Goal: Register for event/course

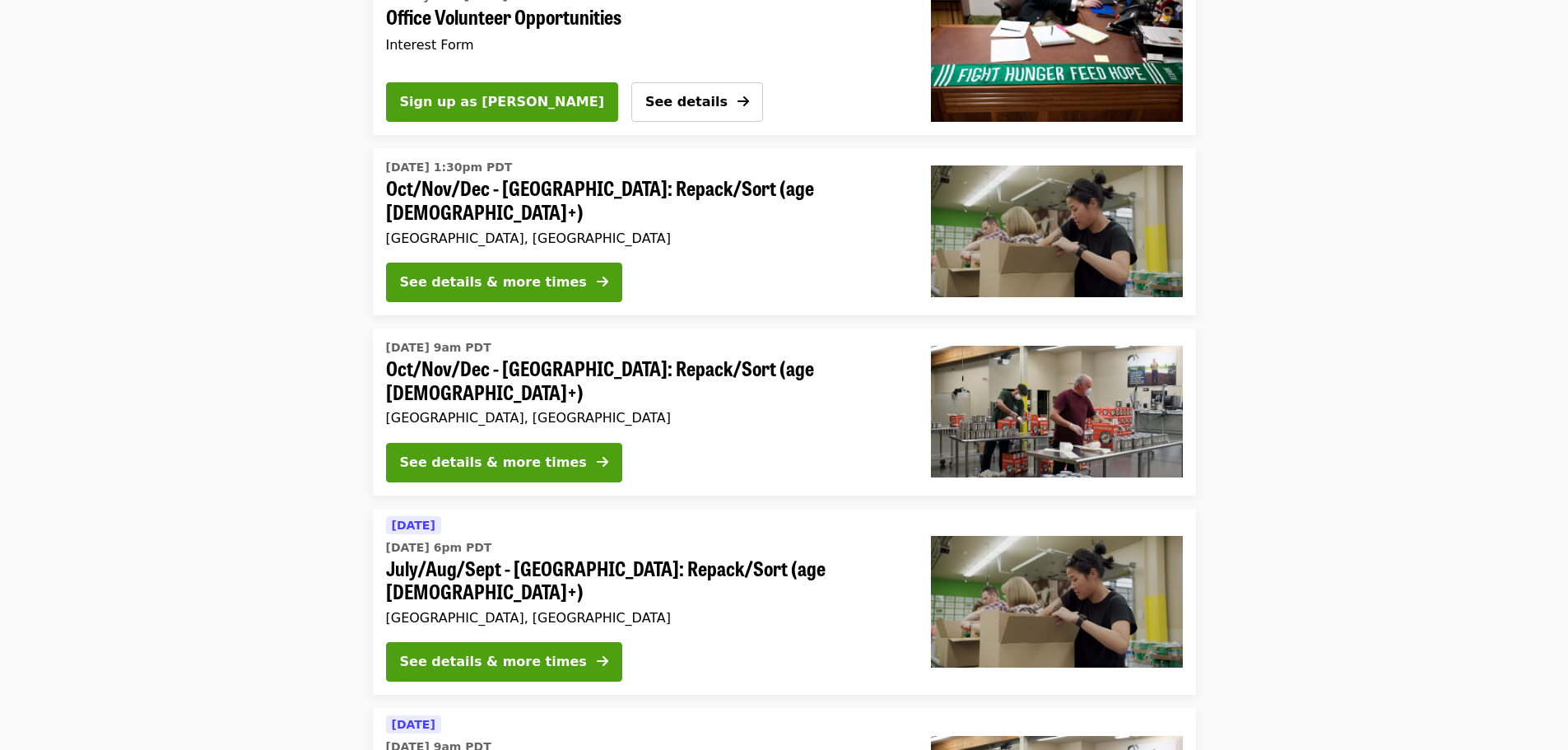
scroll to position [219, 0]
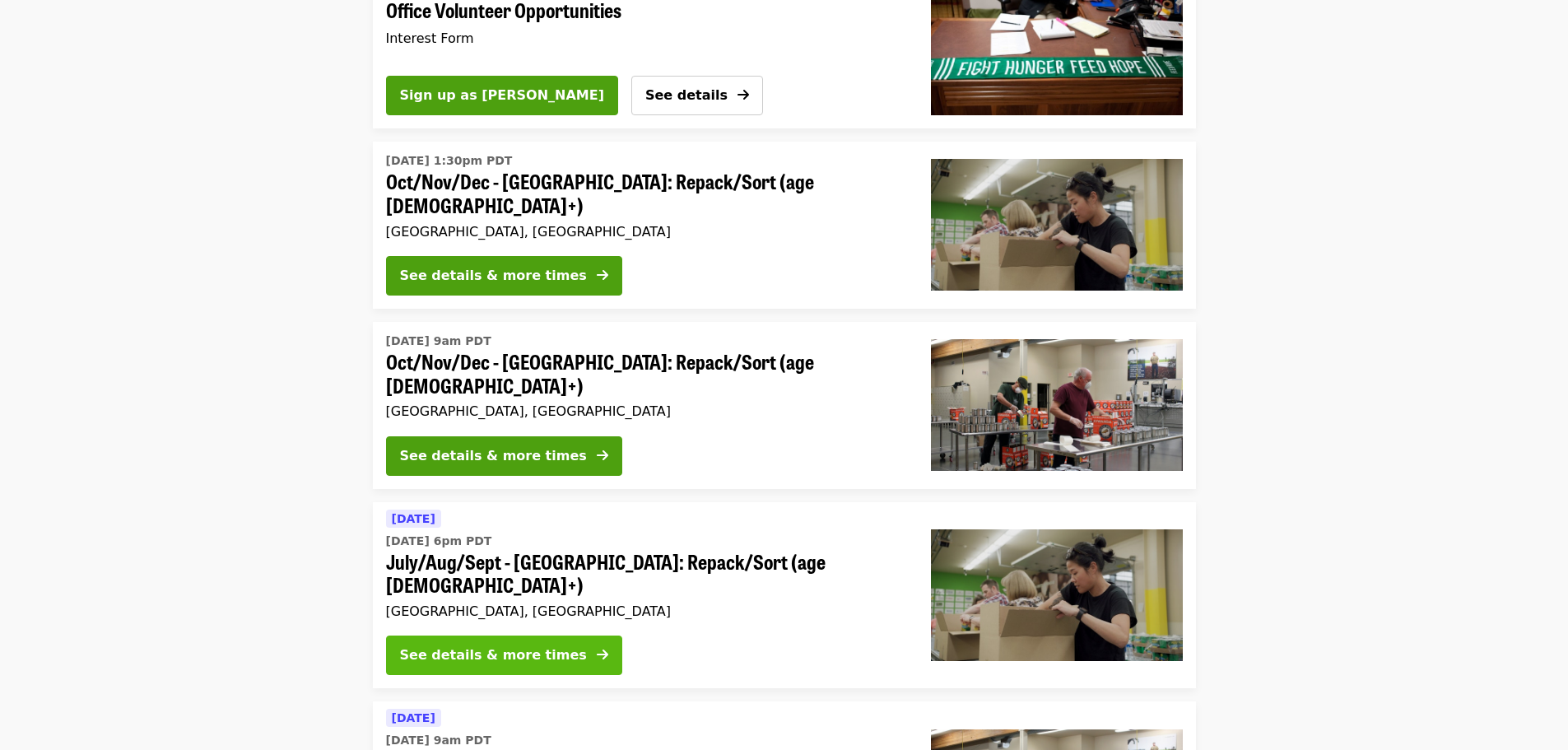
click at [489, 645] on div "See details & more times" at bounding box center [493, 654] width 187 height 19
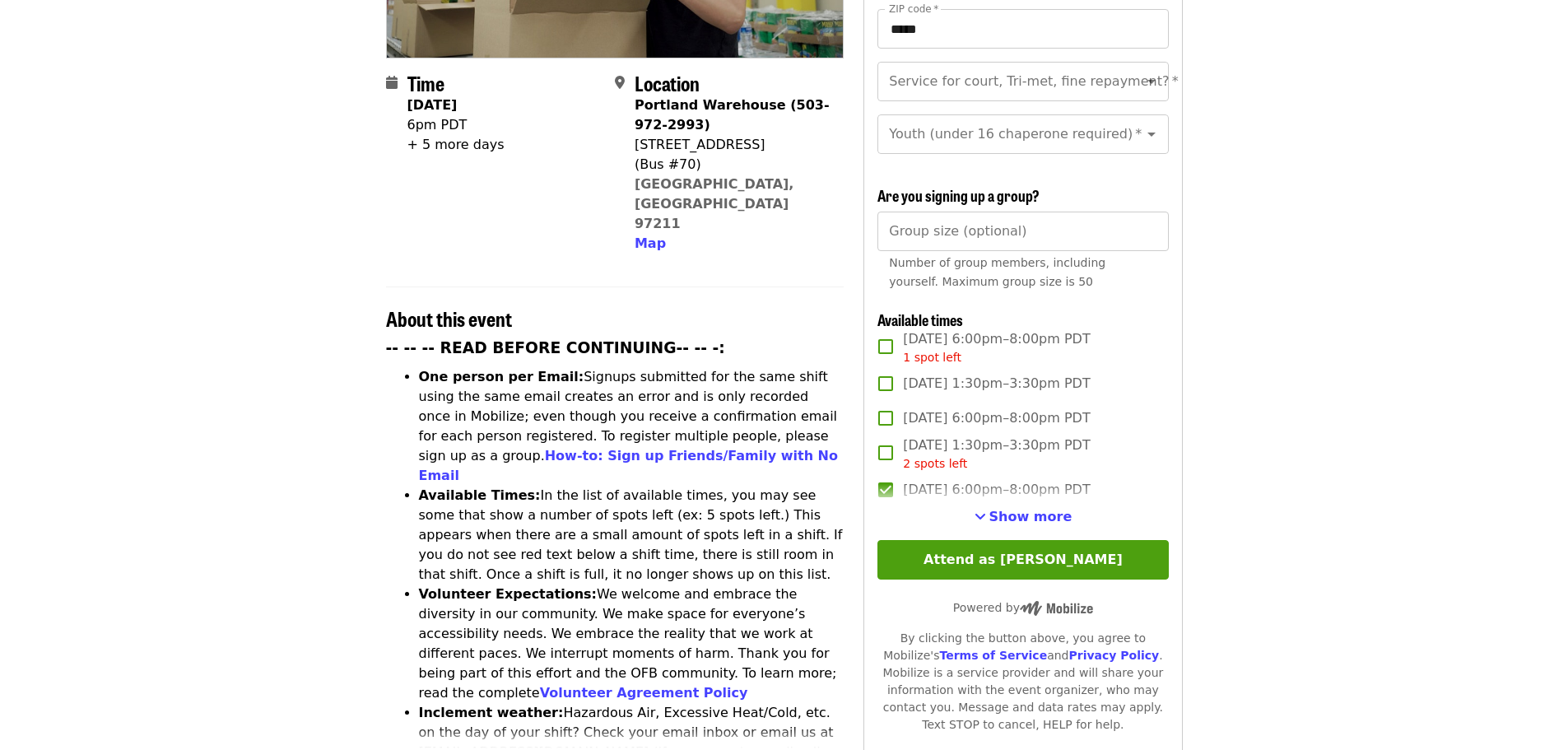
scroll to position [405, 0]
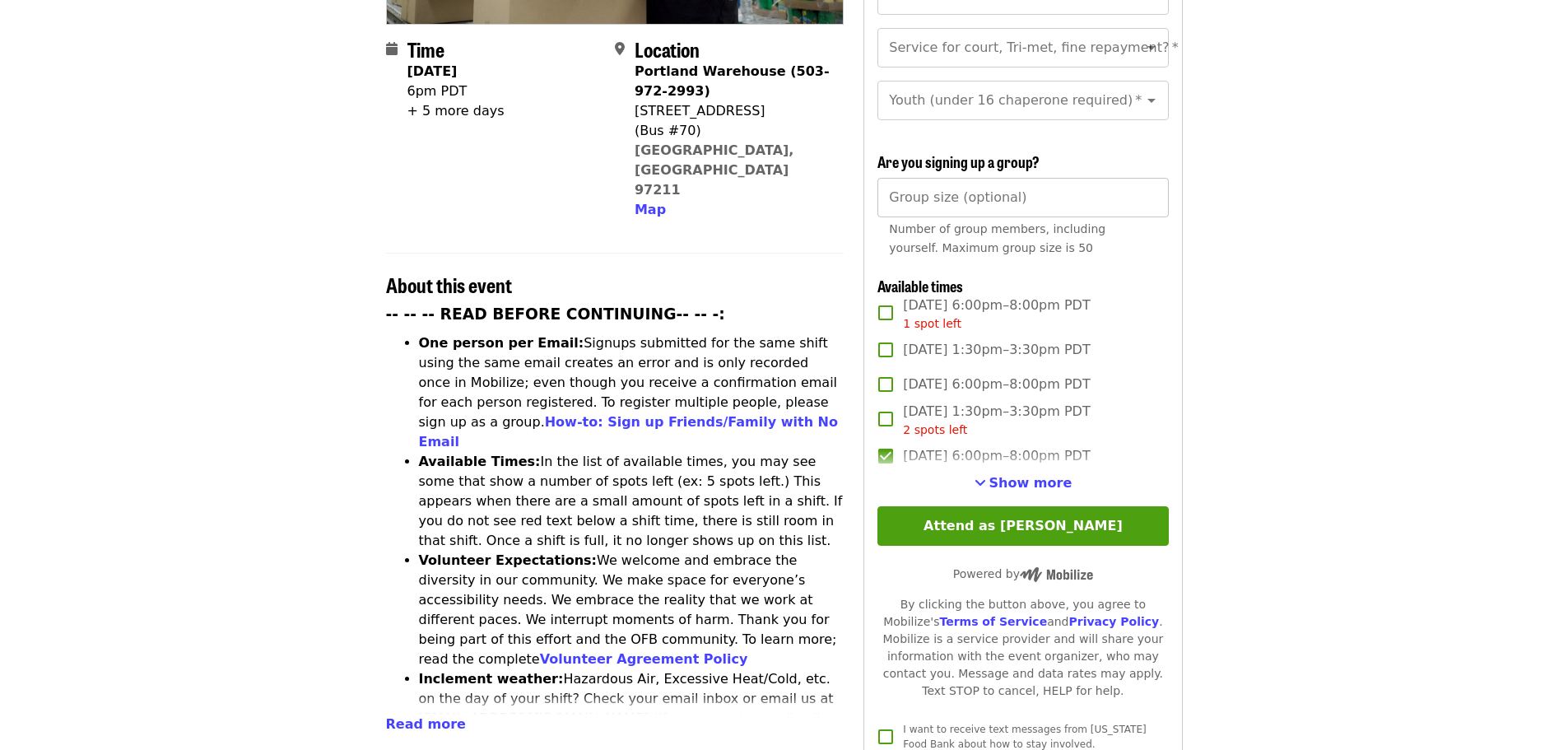
click at [1021, 196] on input "Group size (optional)" at bounding box center [1023, 197] width 291 height 40
type input "*"
click at [1385, 316] on article "July/Aug/Sept - Portland: Repack/Sort (age 8+) [ Edit event ] Highest Priority …" at bounding box center [784, 543] width 1568 height 1751
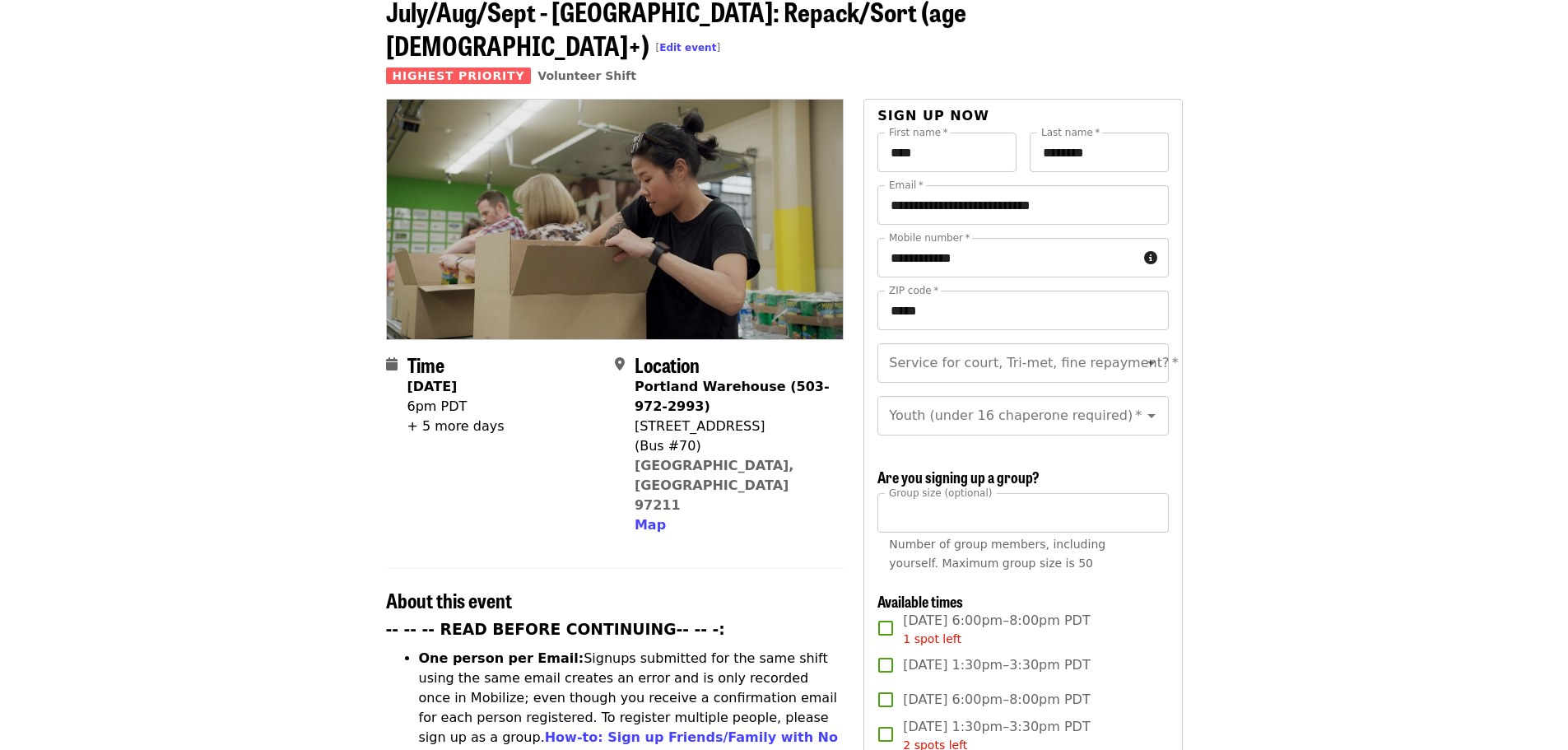
scroll to position [76, 0]
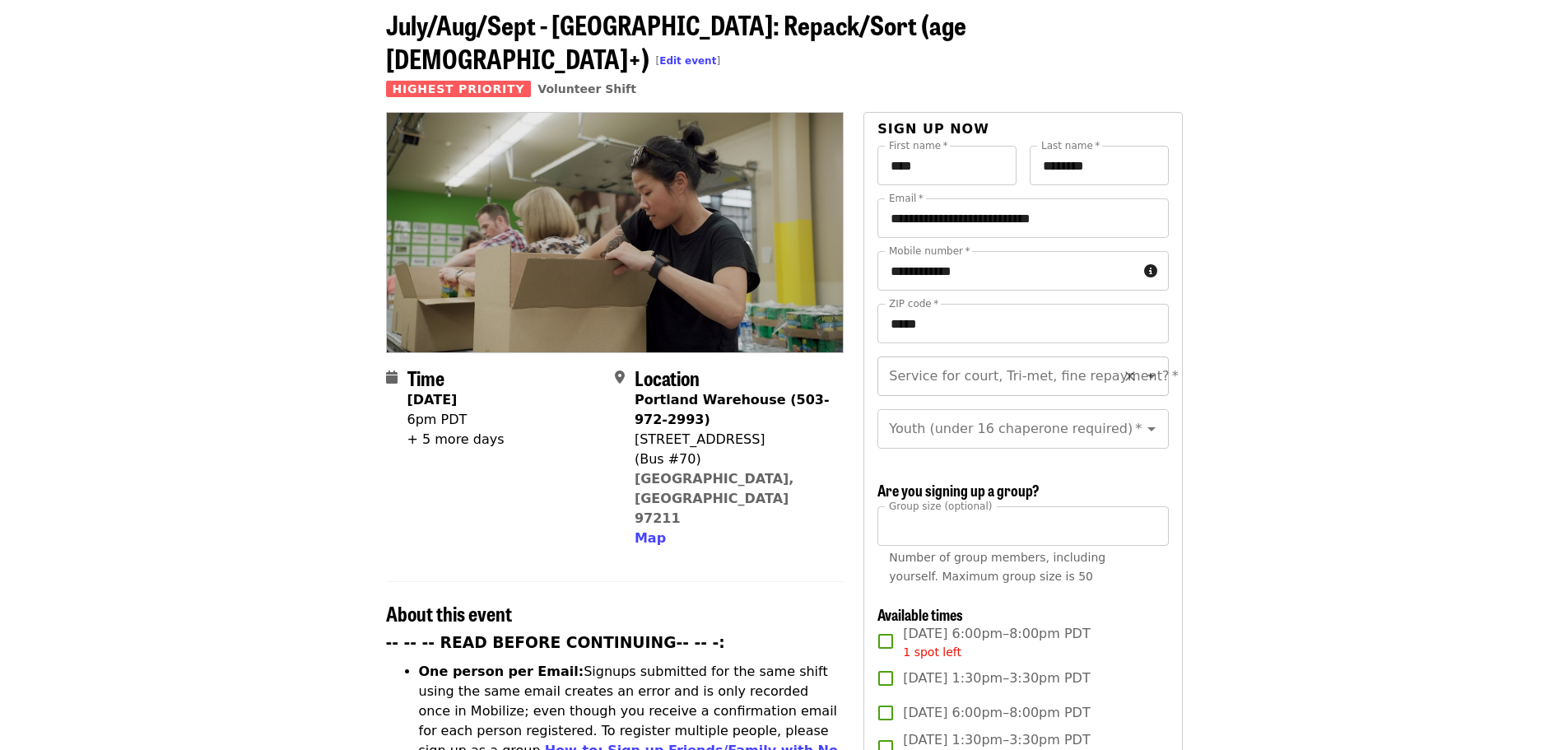
click at [990, 356] on div "Service for court, Tri-met, fine repayment?   * Service for court, Tri-met, fin…" at bounding box center [1023, 375] width 291 height 40
click at [916, 389] on li "No" at bounding box center [1017, 392] width 278 height 29
type input "**"
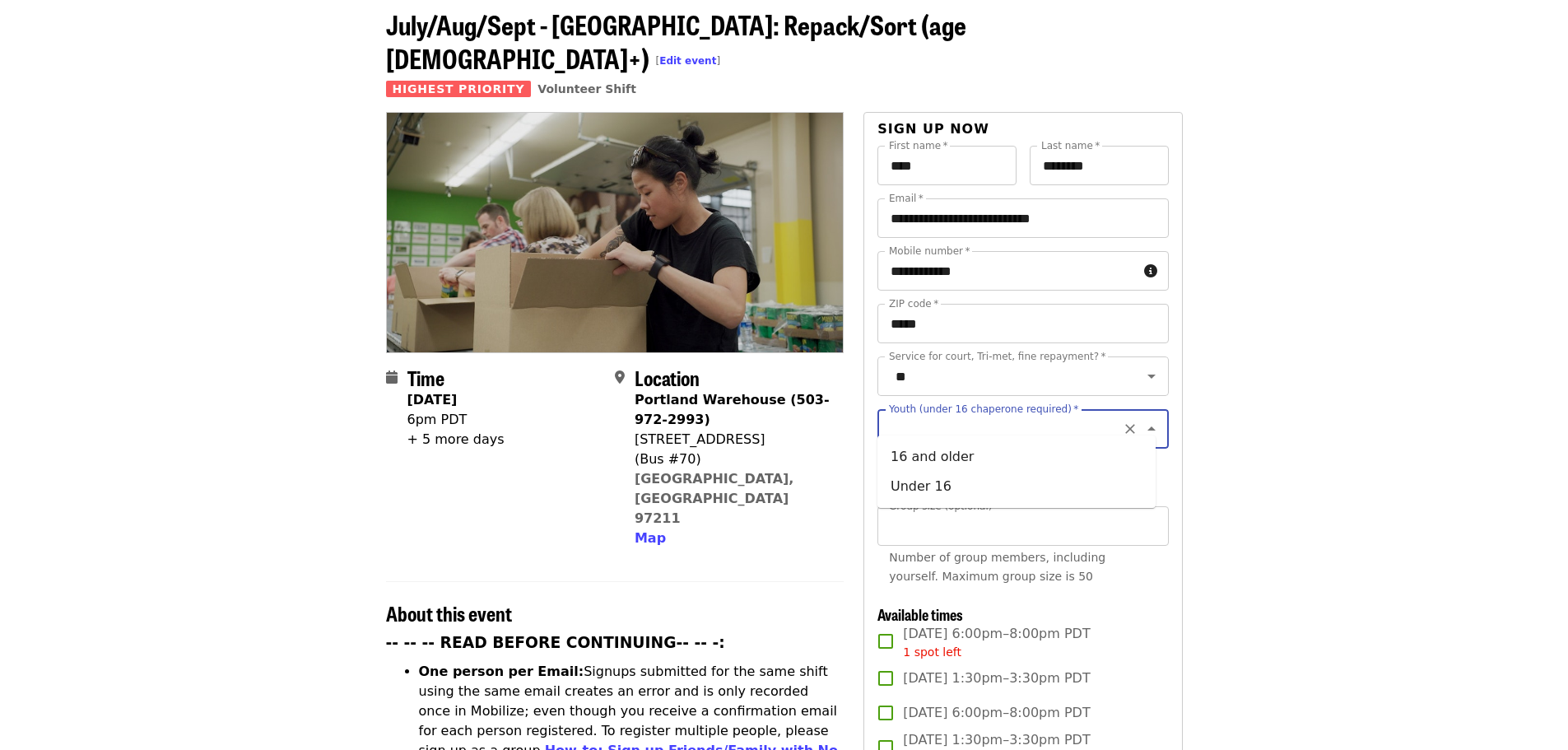
click at [920, 421] on input "Youth (under 16 chaperone required)   *" at bounding box center [1002, 429] width 224 height 31
click at [917, 455] on li "16 and older" at bounding box center [1017, 456] width 278 height 29
type input "**********"
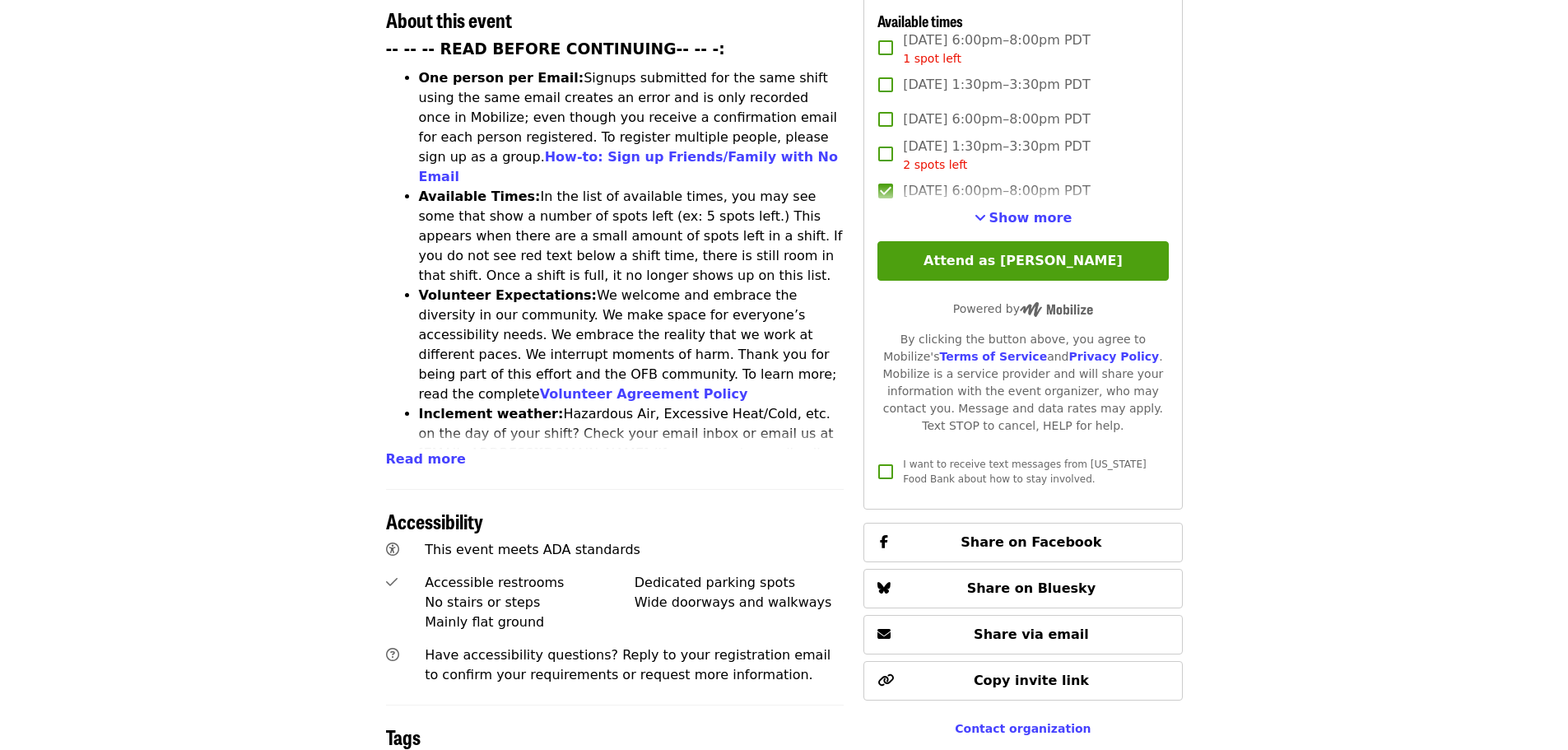
scroll to position [665, 0]
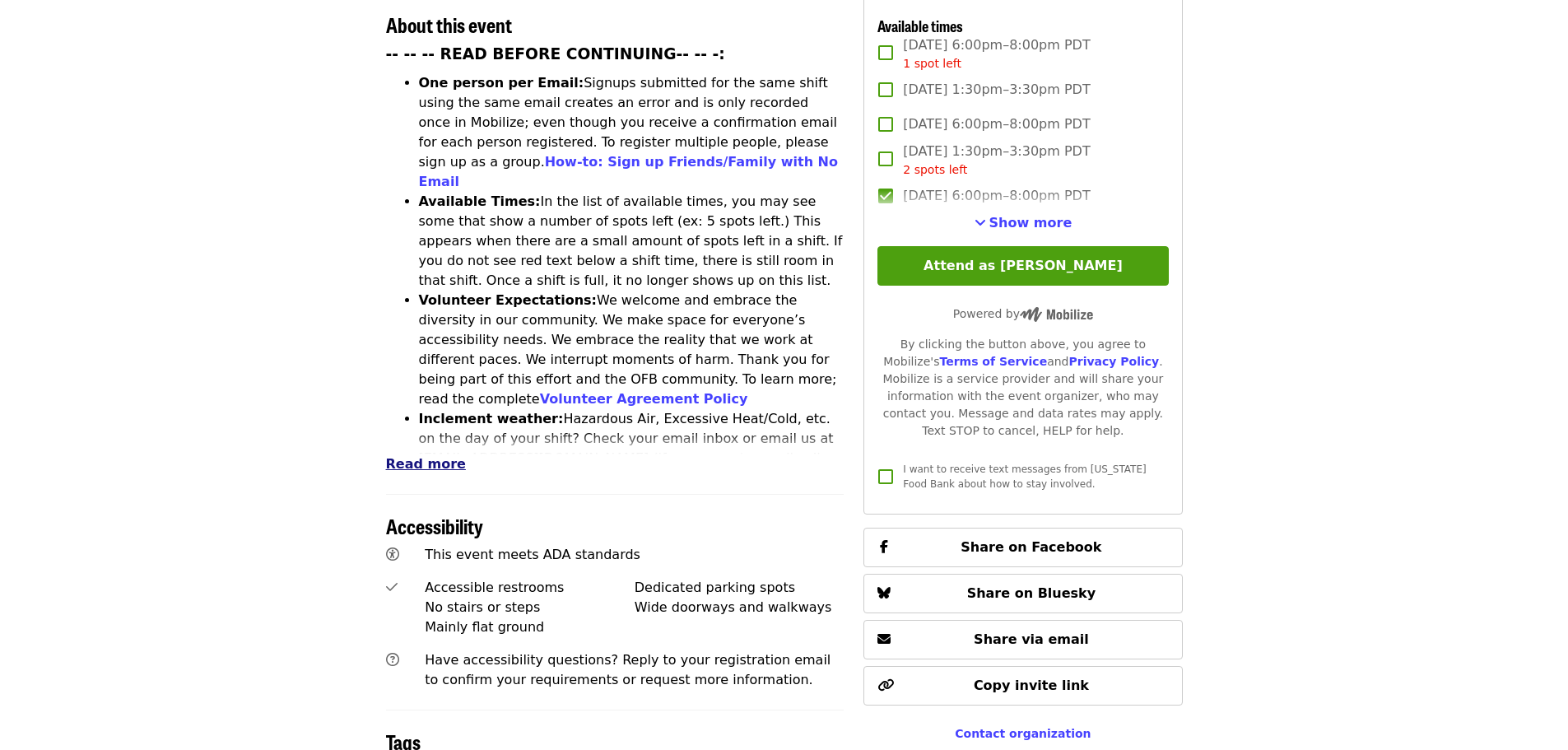
click at [435, 456] on span "Read more" at bounding box center [426, 464] width 80 height 16
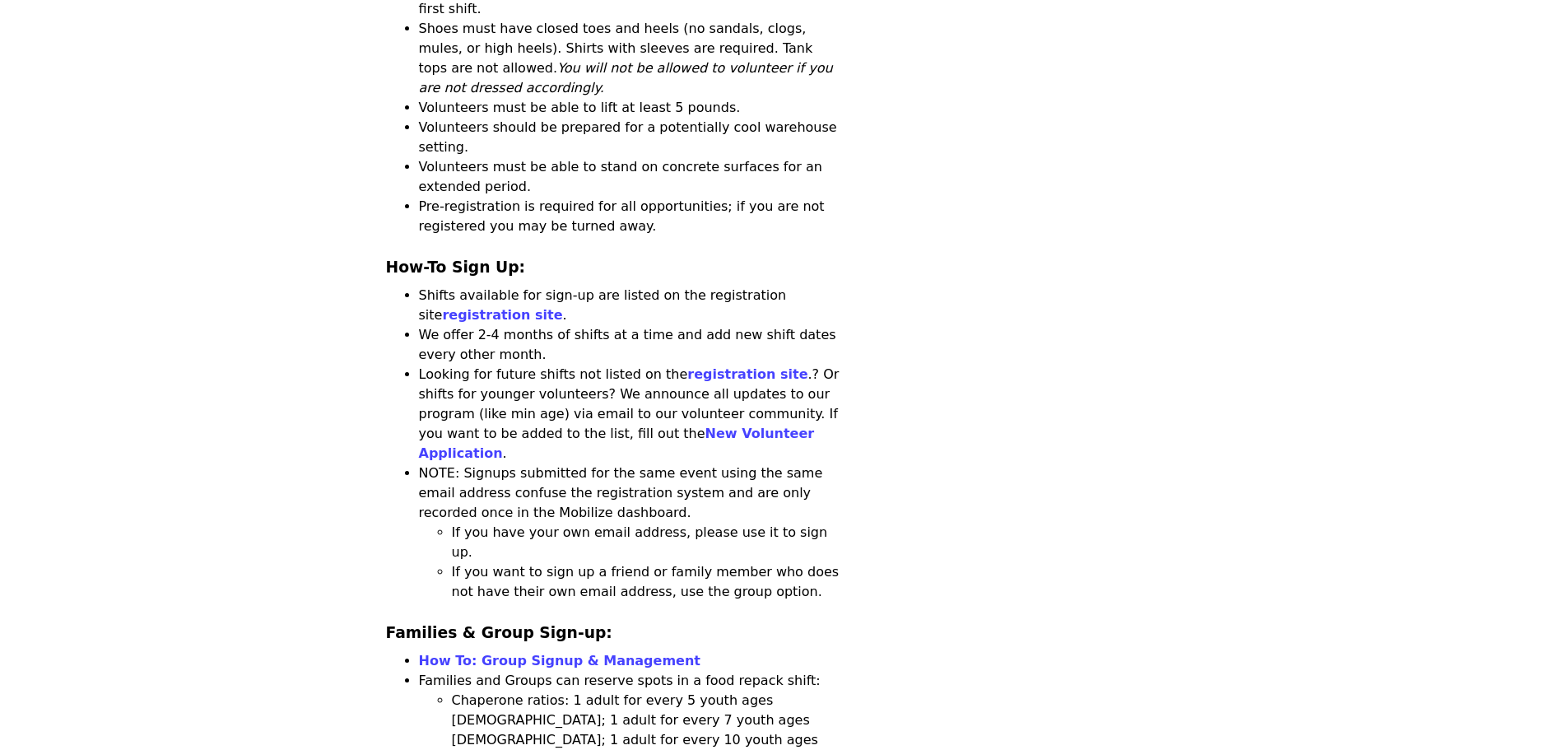
scroll to position [2222, 0]
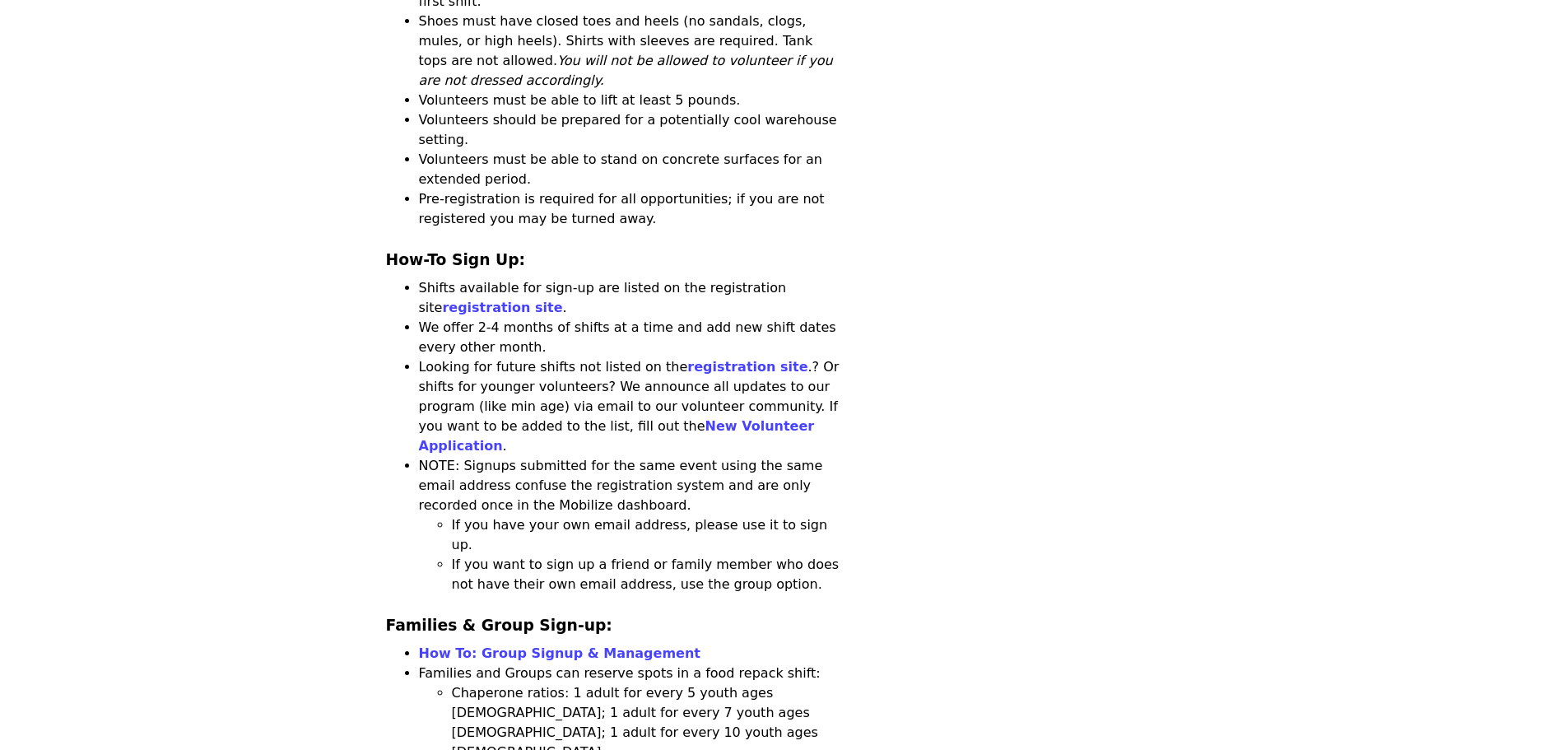
drag, startPoint x: 1551, startPoint y: 310, endPoint x: 1553, endPoint y: 277, distance: 33.1
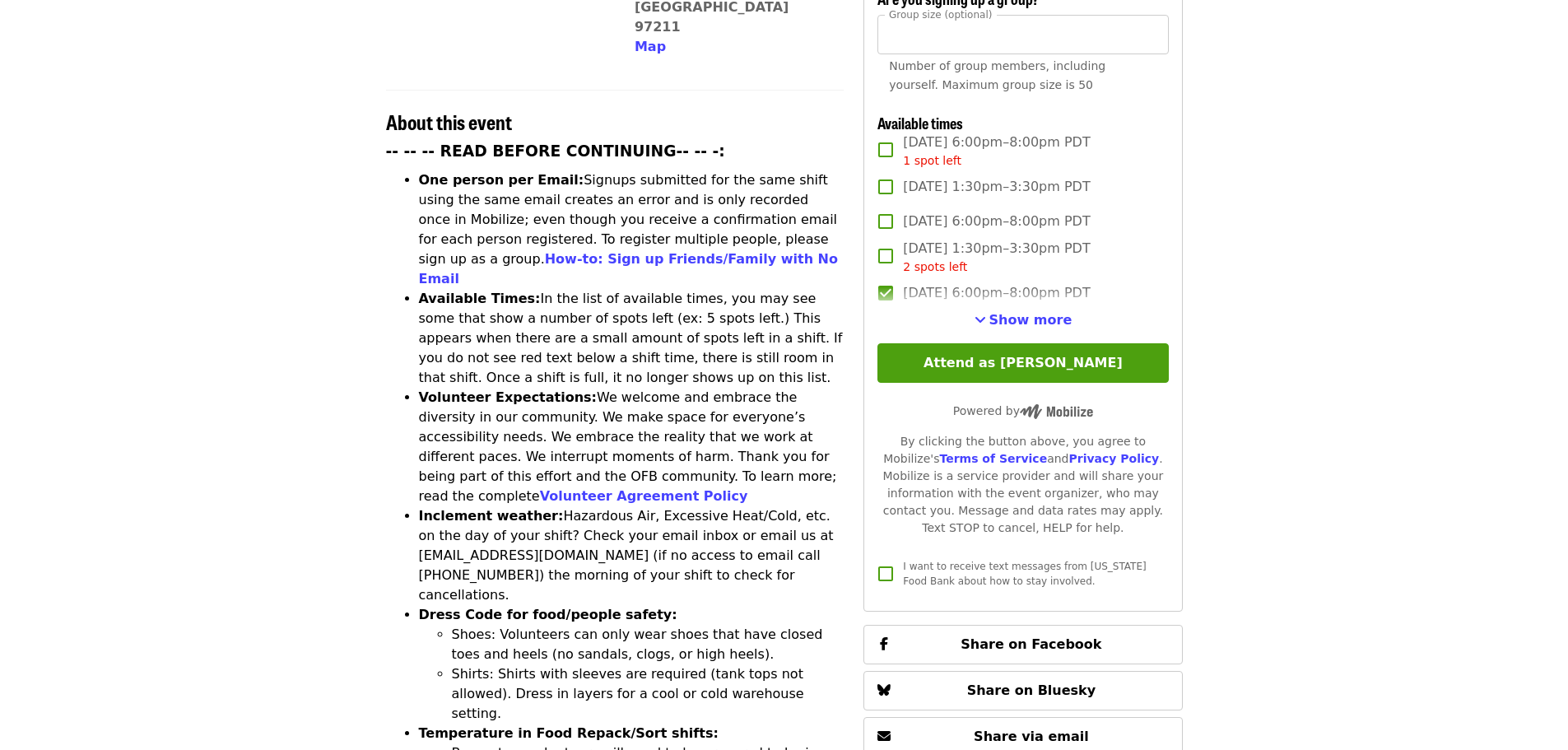
scroll to position [606, 0]
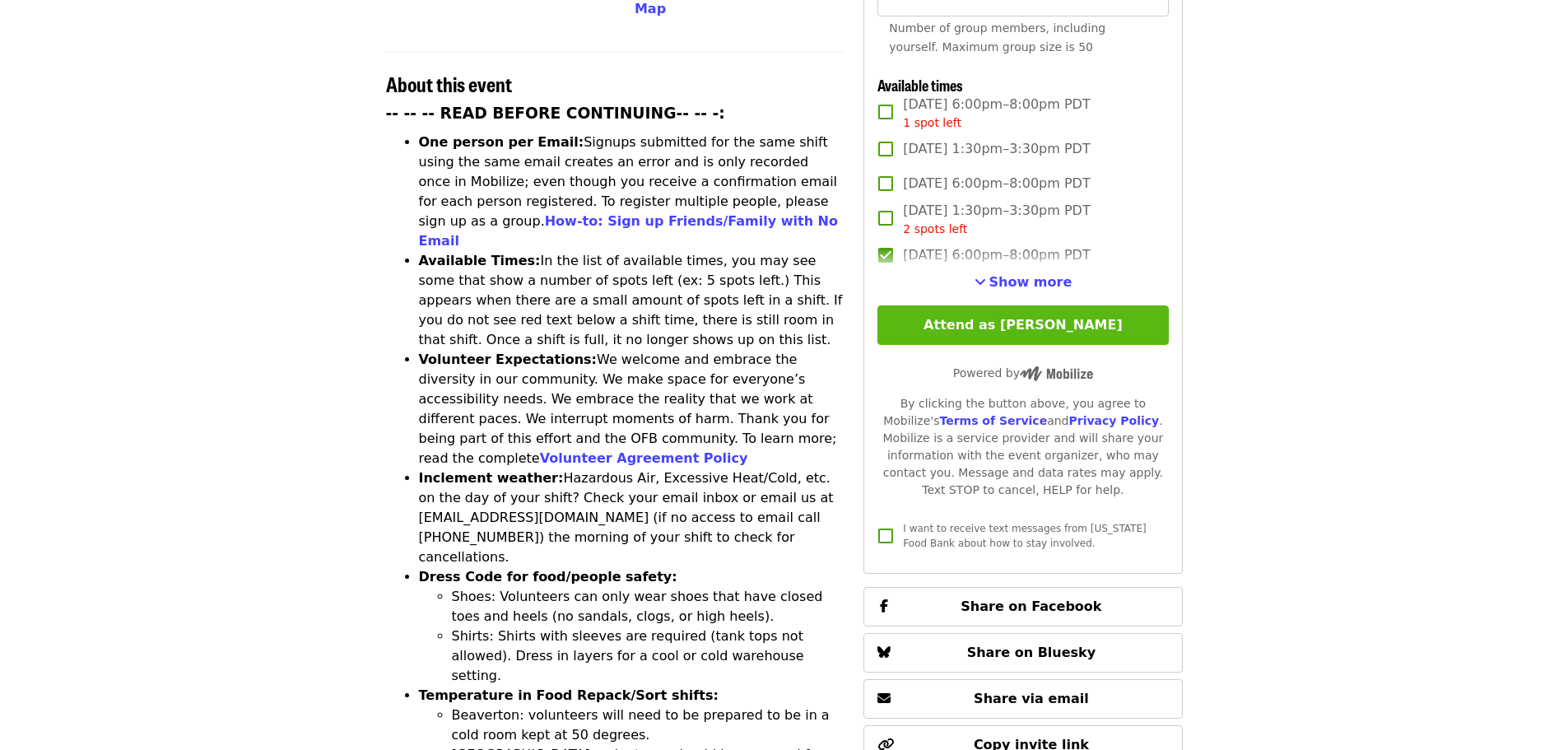
click at [1028, 320] on button "Attend as [PERSON_NAME]" at bounding box center [1023, 325] width 291 height 40
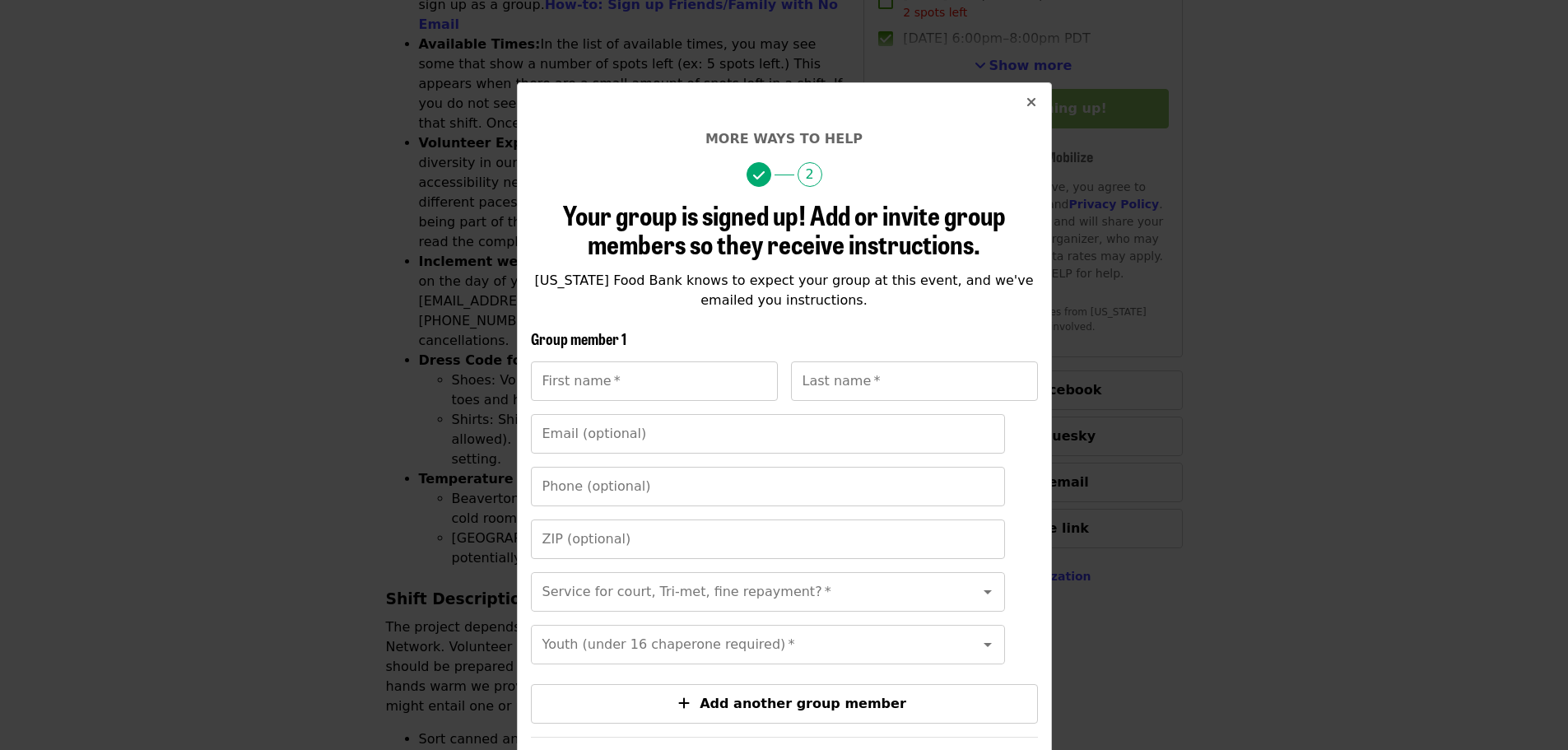
scroll to position [710, 0]
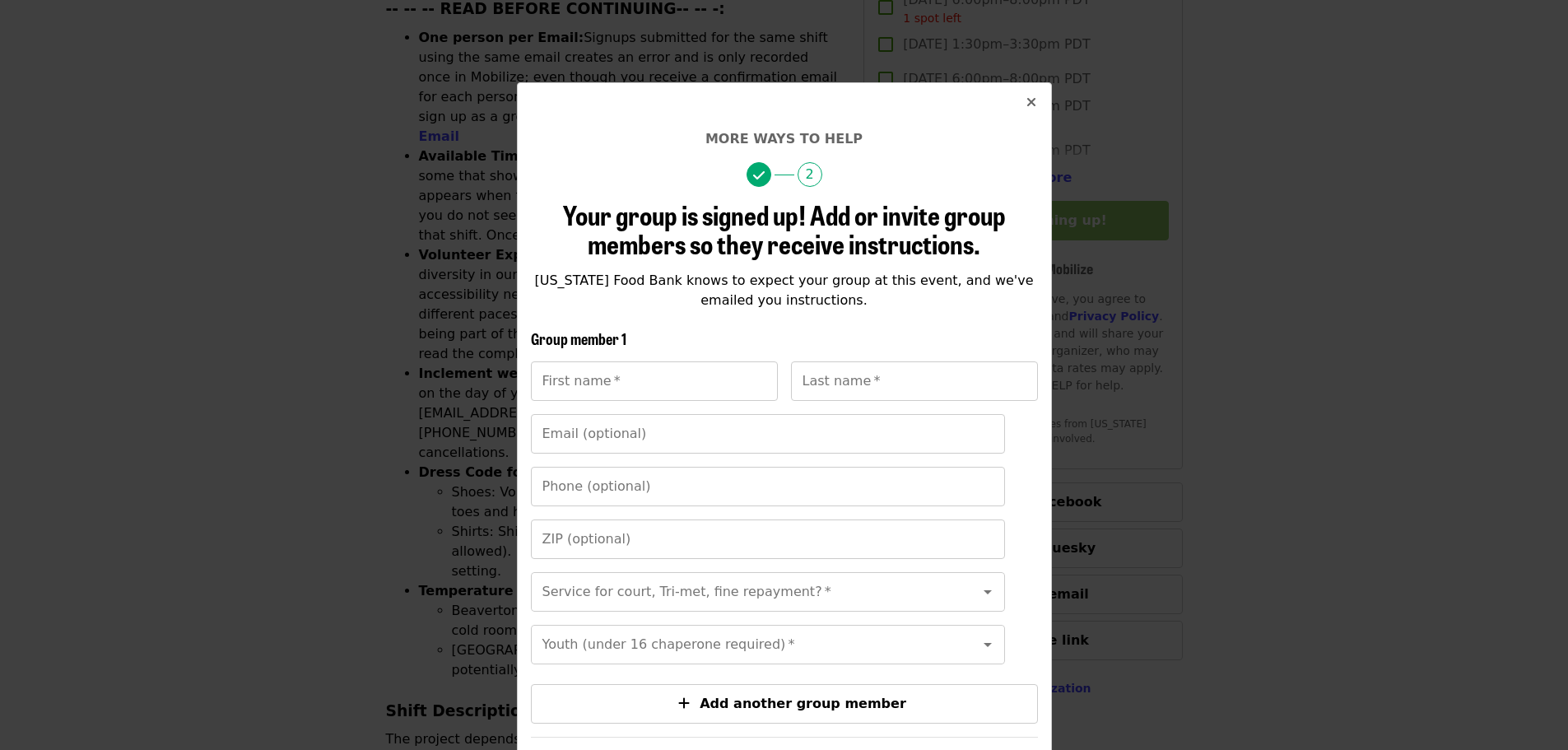
click at [1027, 105] on icon "times icon" at bounding box center [1032, 102] width 10 height 16
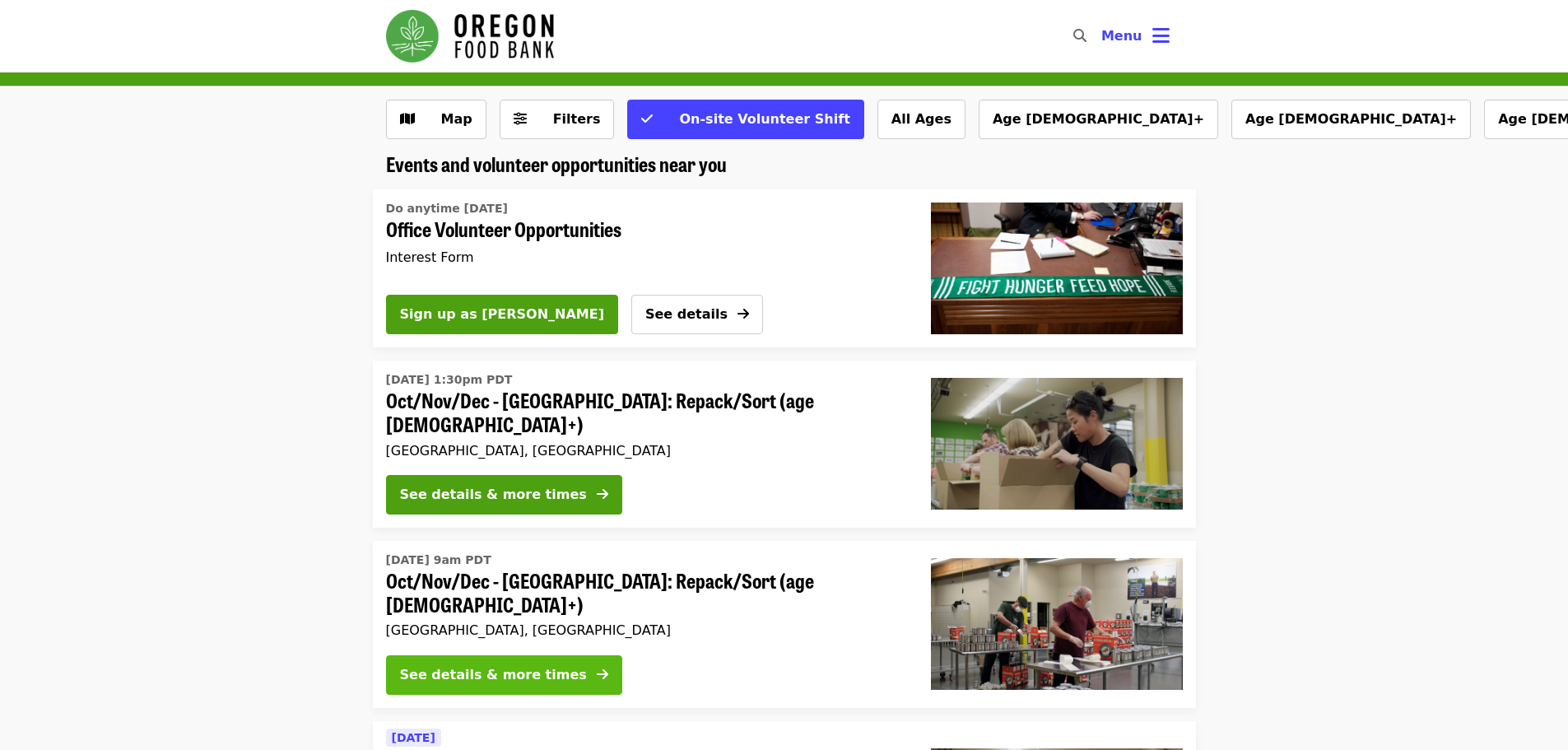
click at [530, 665] on div "See details & more times" at bounding box center [493, 675] width 187 height 19
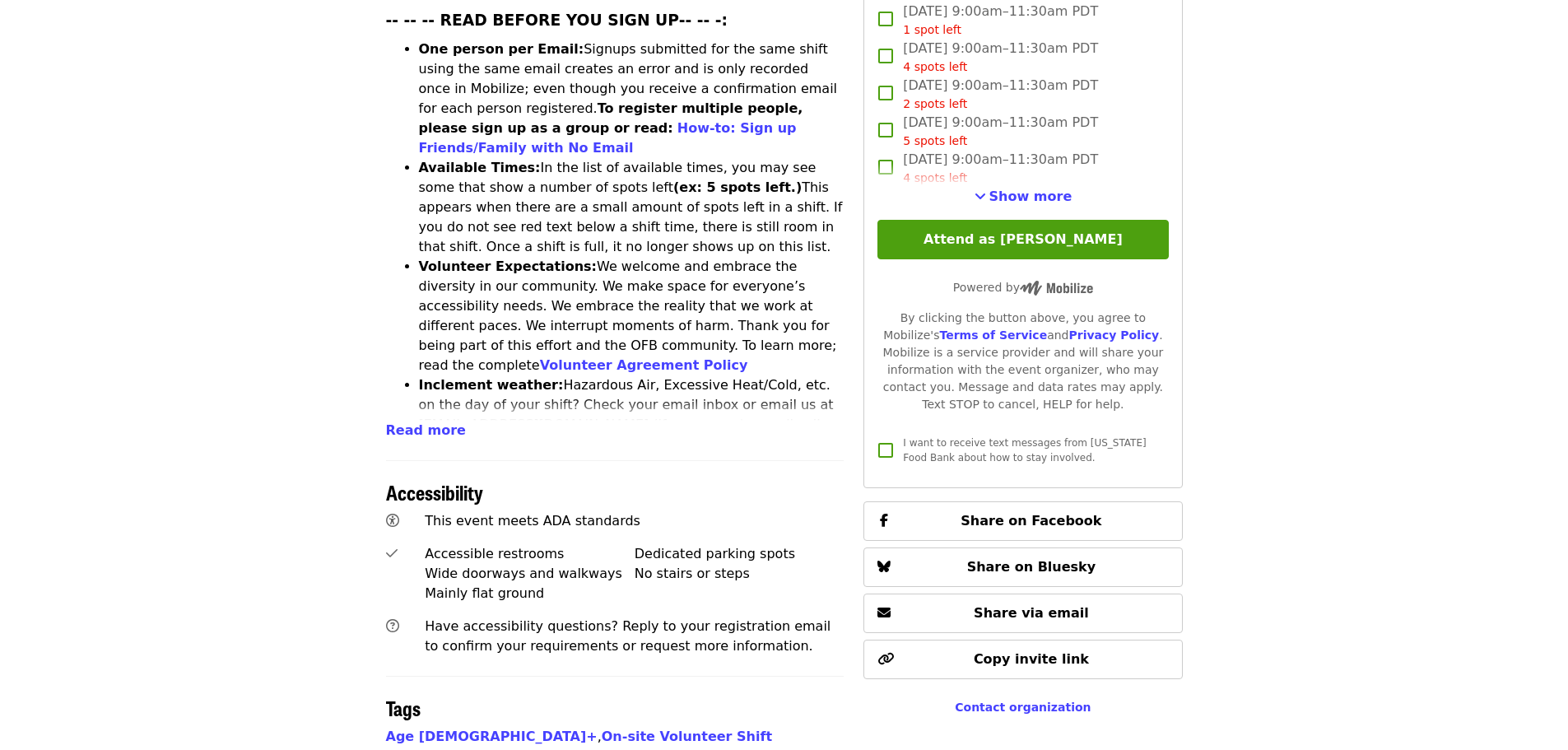
scroll to position [697, 0]
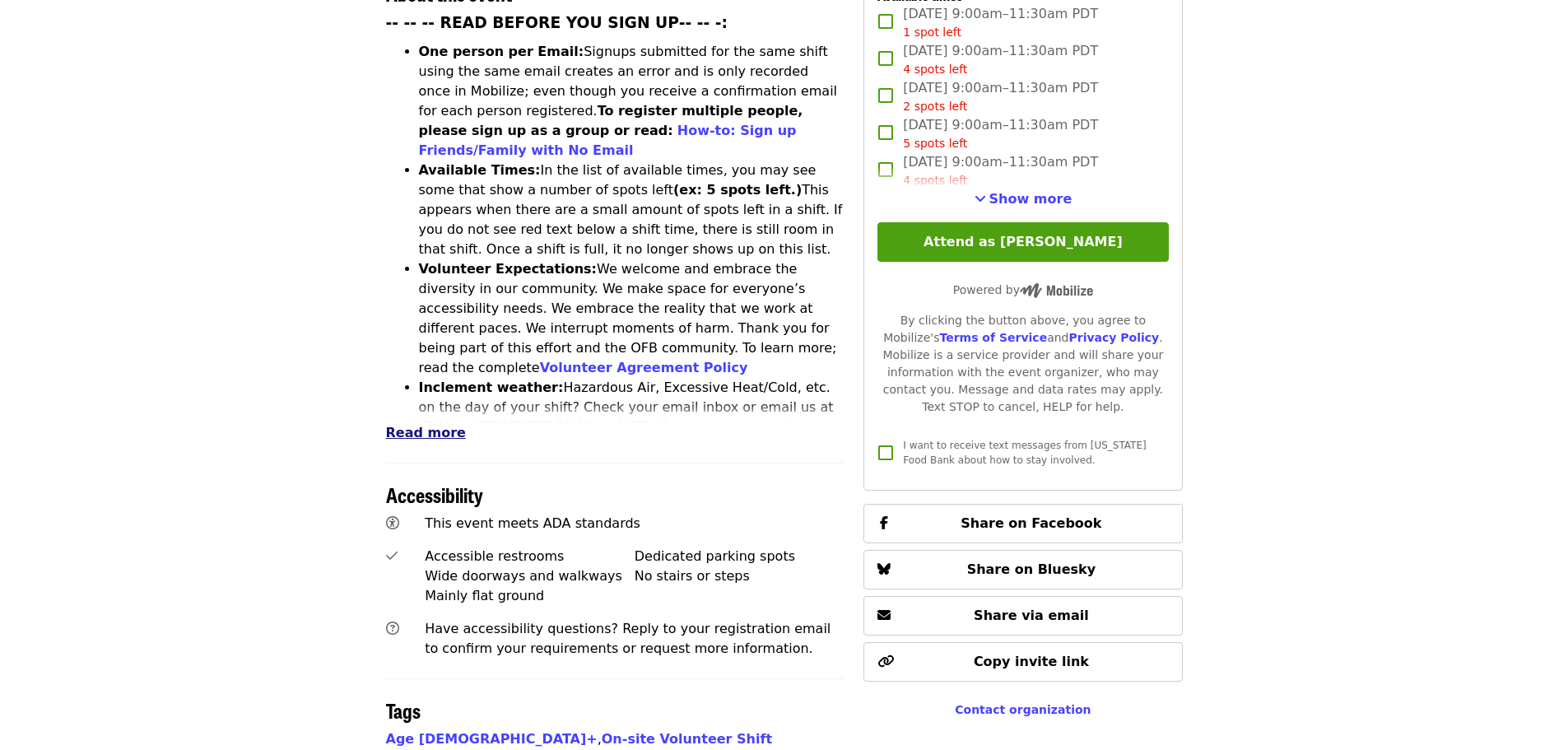
click at [419, 425] on span "Read more" at bounding box center [426, 433] width 80 height 16
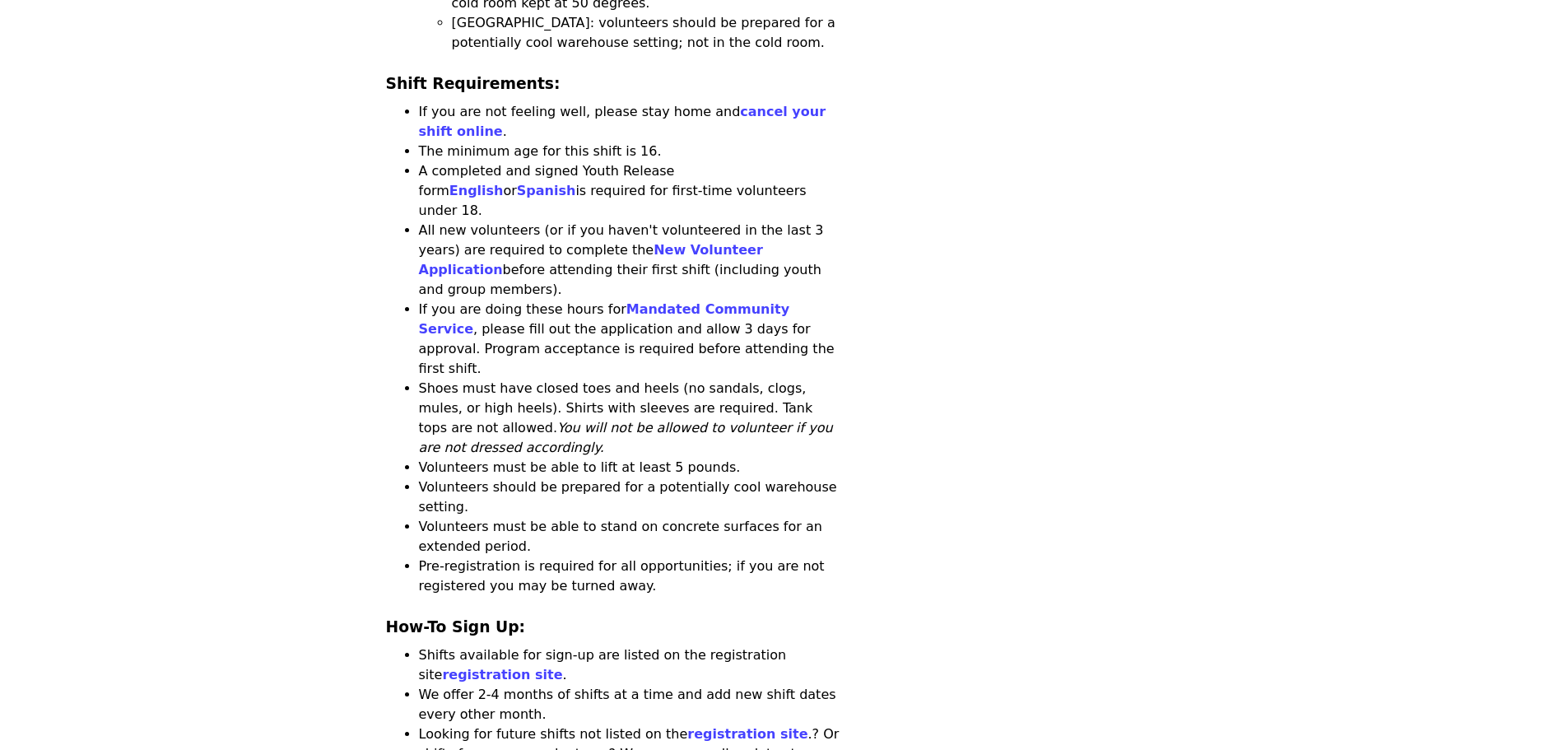
scroll to position [1817, 0]
